Goal: Task Accomplishment & Management: Complete application form

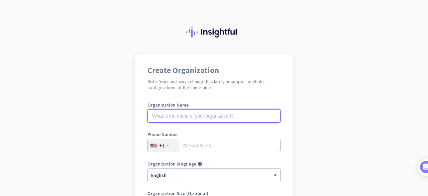
click at [205, 118] on input "text" at bounding box center [213, 115] width 133 height 13
type input "[GEOGRAPHIC_DATA], [GEOGRAPHIC_DATA]"
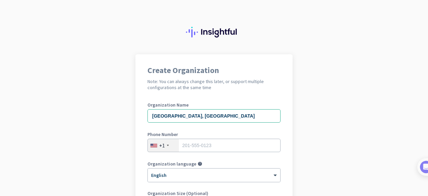
click at [161, 148] on div "+1" at bounding box center [163, 145] width 31 height 13
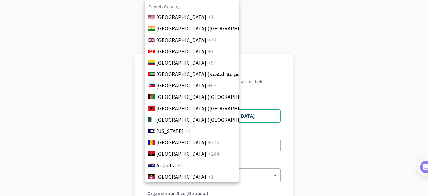
click at [161, 148] on li "Andorra +376" at bounding box center [192, 141] width 94 height 11
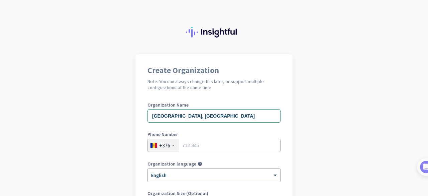
click at [165, 146] on div "+376" at bounding box center [164, 145] width 11 height 7
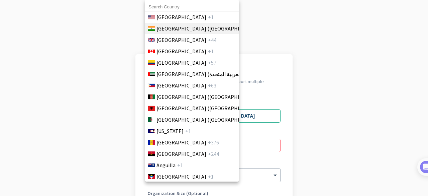
click at [180, 24] on li "[GEOGRAPHIC_DATA] ([GEOGRAPHIC_DATA]) +91" at bounding box center [192, 28] width 94 height 11
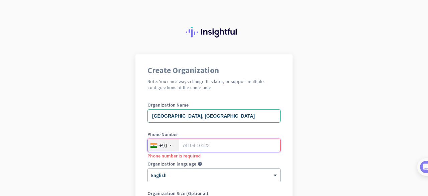
click at [189, 145] on input "tel" at bounding box center [213, 144] width 133 height 13
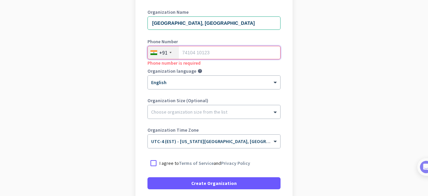
scroll to position [134, 0]
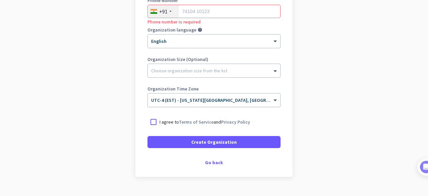
click at [168, 101] on span "UTC-4 (EST) - [US_STATE][GEOGRAPHIC_DATA], [GEOGRAPHIC_DATA], [GEOGRAPHIC_DATA]…" at bounding box center [267, 100] width 233 height 6
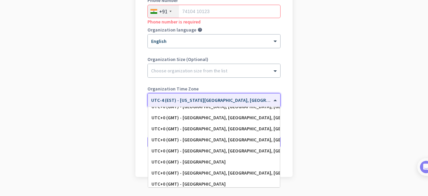
scroll to position [1073, 0]
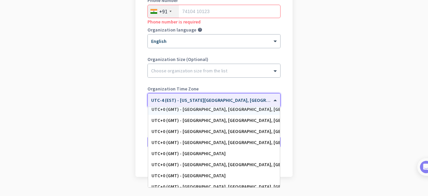
drag, startPoint x: 111, startPoint y: 85, endPoint x: 113, endPoint y: 88, distance: 3.6
click at [111, 87] on app-onboarding-organization "Create Organization Note: You can always change this later, or support multiple…" at bounding box center [214, 65] width 428 height 290
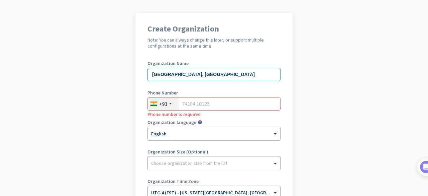
scroll to position [0, 0]
